Goal: Task Accomplishment & Management: Use online tool/utility

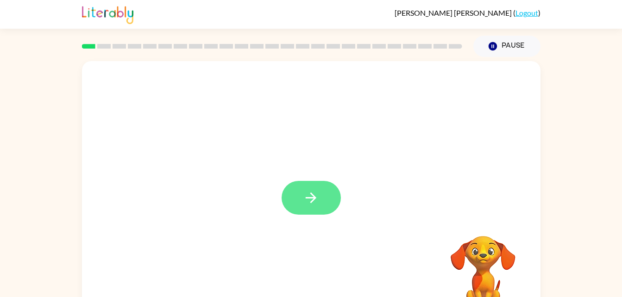
click at [335, 204] on button "button" at bounding box center [311, 198] width 59 height 34
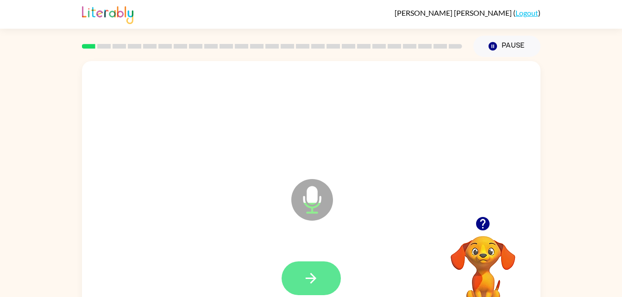
click at [320, 281] on button "button" at bounding box center [311, 279] width 59 height 34
click at [312, 282] on icon "button" at bounding box center [311, 278] width 11 height 11
click at [326, 279] on button "button" at bounding box center [311, 279] width 59 height 34
click at [312, 275] on icon "button" at bounding box center [311, 278] width 11 height 11
click at [319, 283] on icon "button" at bounding box center [311, 278] width 16 height 16
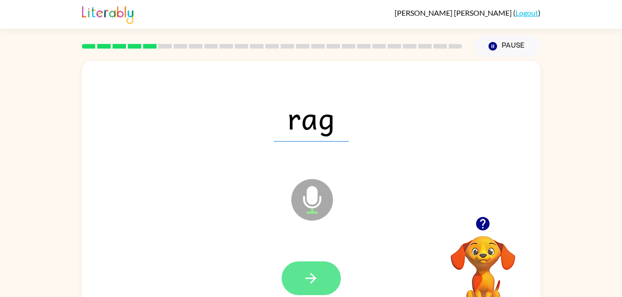
click at [313, 277] on icon "button" at bounding box center [311, 278] width 11 height 11
click at [313, 275] on icon "button" at bounding box center [311, 278] width 11 height 11
click at [305, 267] on button "button" at bounding box center [311, 279] width 59 height 34
click at [331, 264] on button "button" at bounding box center [311, 279] width 59 height 34
click at [293, 277] on button "button" at bounding box center [311, 279] width 59 height 34
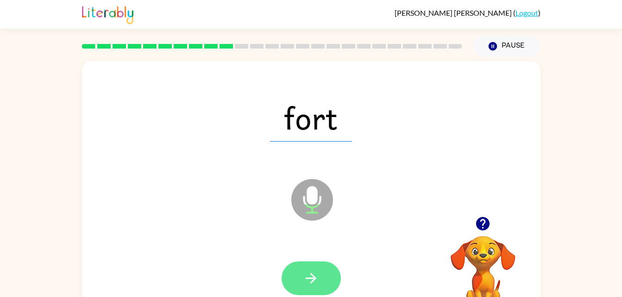
click at [325, 275] on button "button" at bounding box center [311, 279] width 59 height 34
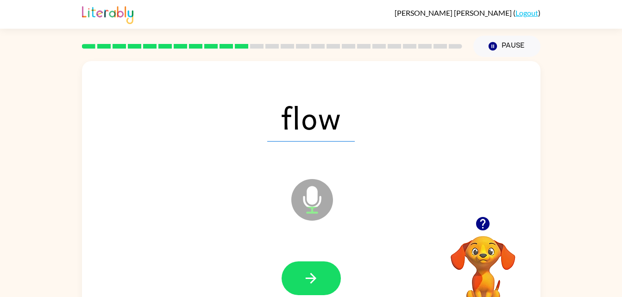
click at [307, 253] on div at bounding box center [311, 279] width 440 height 76
click at [310, 283] on icon "button" at bounding box center [311, 278] width 11 height 11
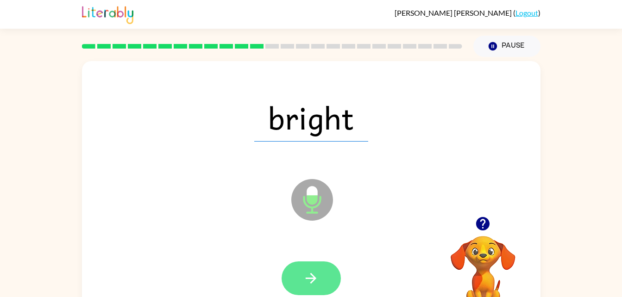
click at [325, 282] on button "button" at bounding box center [311, 279] width 59 height 34
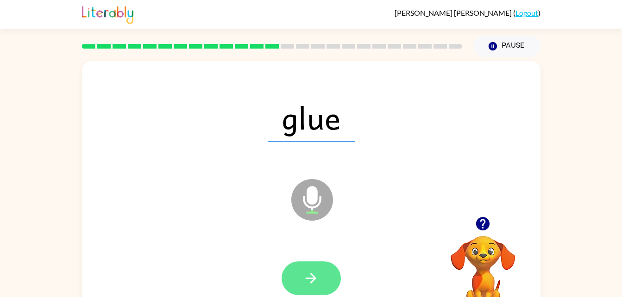
click at [299, 268] on button "button" at bounding box center [311, 279] width 59 height 34
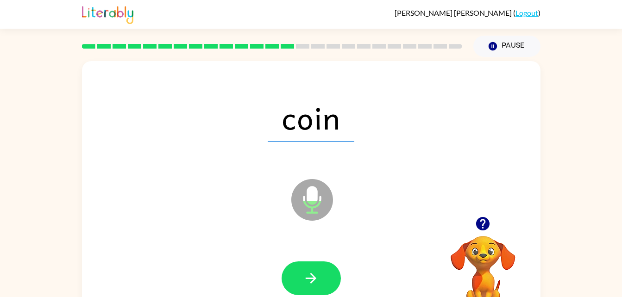
click at [305, 256] on div at bounding box center [311, 279] width 440 height 76
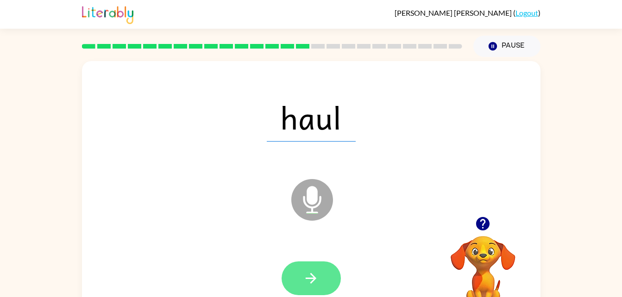
click at [302, 271] on button "button" at bounding box center [311, 279] width 59 height 34
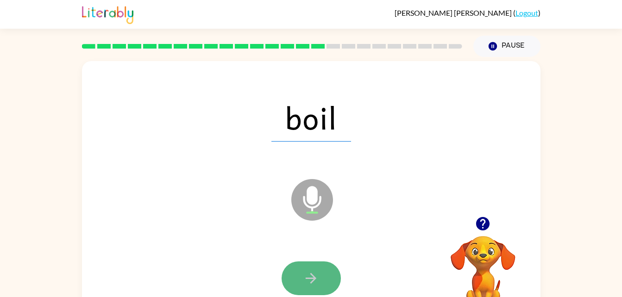
click at [292, 275] on button "button" at bounding box center [311, 279] width 59 height 34
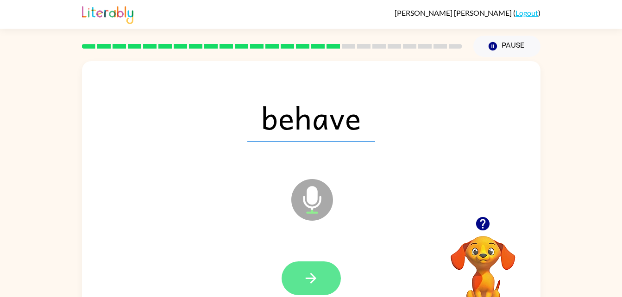
click at [294, 284] on button "button" at bounding box center [311, 279] width 59 height 34
click at [310, 286] on icon "button" at bounding box center [311, 278] width 16 height 16
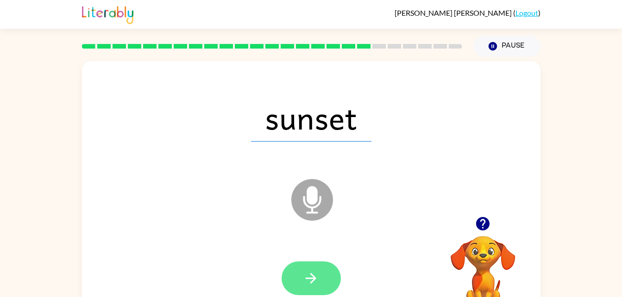
click at [300, 269] on button "button" at bounding box center [311, 279] width 59 height 34
click at [326, 270] on button "button" at bounding box center [311, 279] width 59 height 34
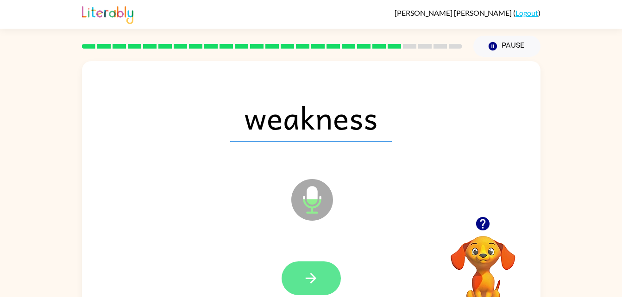
click at [301, 278] on button "button" at bounding box center [311, 279] width 59 height 34
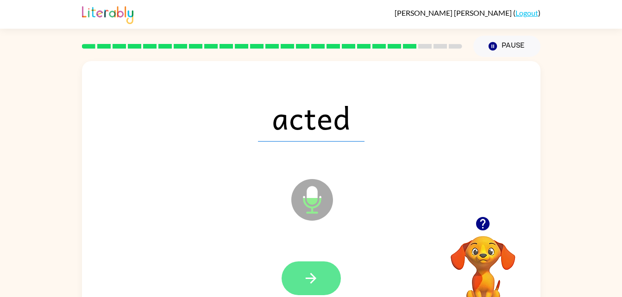
click at [315, 280] on icon "button" at bounding box center [311, 278] width 11 height 11
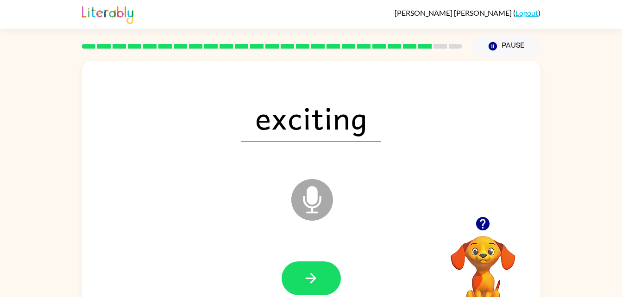
click at [69, 116] on div "exciting Microphone The Microphone is here when it is your turn to talk Your br…" at bounding box center [311, 191] width 622 height 269
click at [308, 275] on icon "button" at bounding box center [311, 278] width 16 height 16
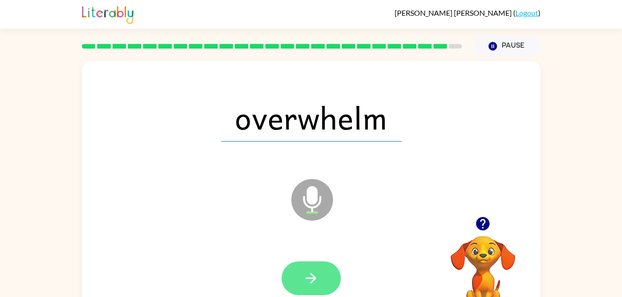
click at [321, 271] on button "button" at bounding box center [311, 279] width 59 height 34
